Goal: Information Seeking & Learning: Learn about a topic

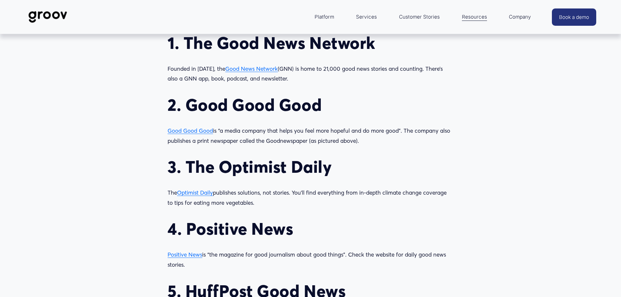
click at [207, 194] on span "Optimist Daily" at bounding box center [195, 192] width 36 height 7
click at [190, 256] on span "Positive News" at bounding box center [184, 254] width 35 height 7
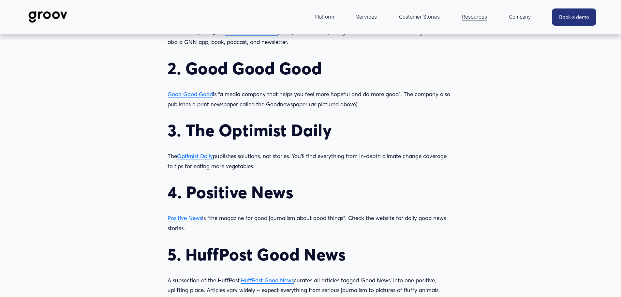
scroll to position [782, 0]
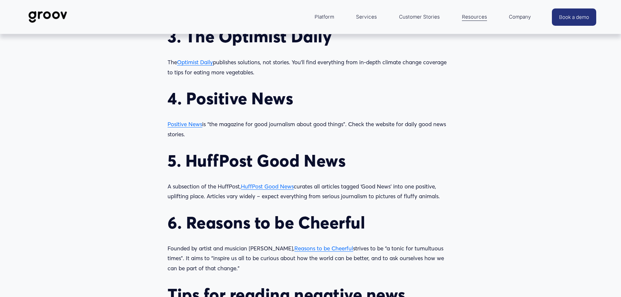
click at [280, 186] on span "HuffPost Good News" at bounding box center [267, 186] width 53 height 7
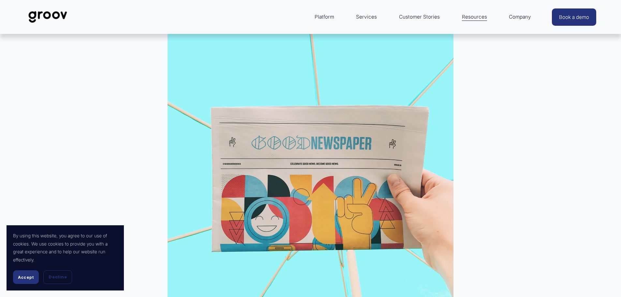
scroll to position [228, 0]
